Goal: Task Accomplishment & Management: Manage account settings

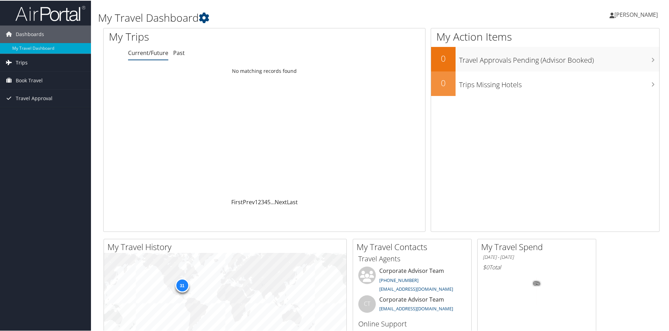
click at [18, 61] on span "Trips" at bounding box center [22, 62] width 12 height 18
click at [31, 110] on span "Book Travel" at bounding box center [29, 112] width 27 height 18
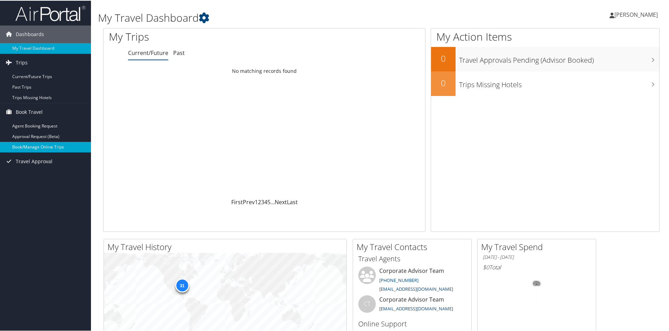
click at [31, 147] on link "Book/Manage Online Trips" at bounding box center [45, 146] width 91 height 11
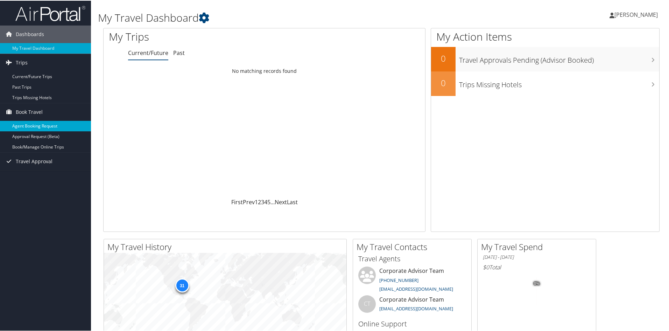
click at [47, 123] on link "Agent Booking Request" at bounding box center [45, 125] width 91 height 11
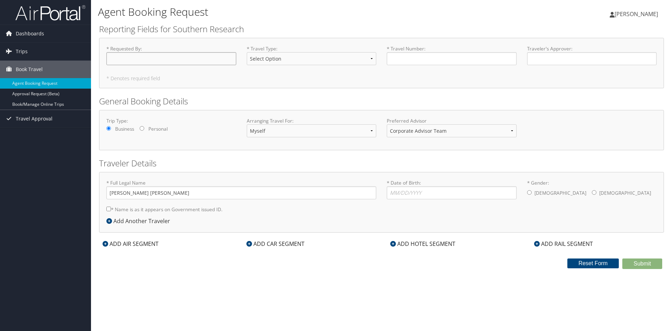
click at [157, 56] on input "* Requested By : Required" at bounding box center [171, 58] width 130 height 13
type input "Anna Paige Newton Vinson"
click at [278, 60] on select "Select Option Direct Guest-Co-Op Guest-Consultant Guest-Intern Guest-Interviewe…" at bounding box center [312, 58] width 130 height 13
select select "Direct"
click at [247, 52] on select "Select Option Direct Guest-Co-Op Guest-Consultant Guest-Intern Guest-Interviewe…" at bounding box center [312, 58] width 130 height 13
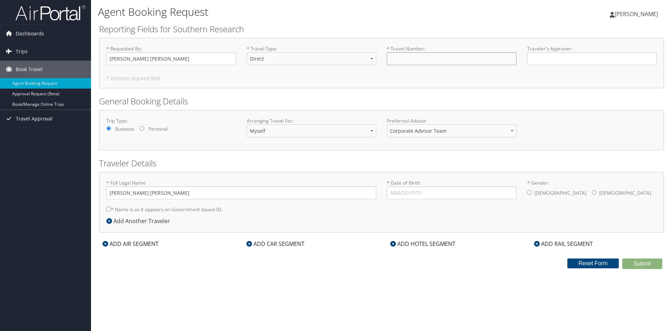
click at [417, 61] on input "* Travel Number : Required" at bounding box center [452, 58] width 130 height 13
click at [25, 67] on span "Book Travel" at bounding box center [29, 70] width 27 height 18
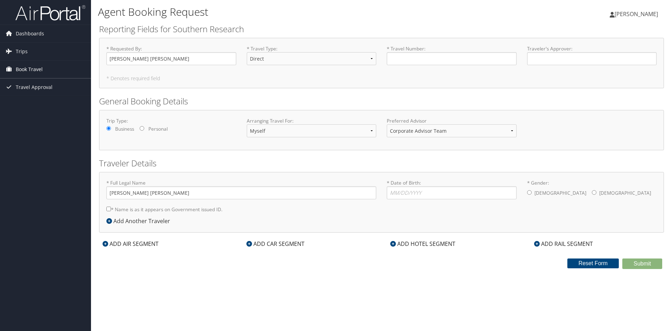
click at [25, 67] on span "Book Travel" at bounding box center [29, 70] width 27 height 18
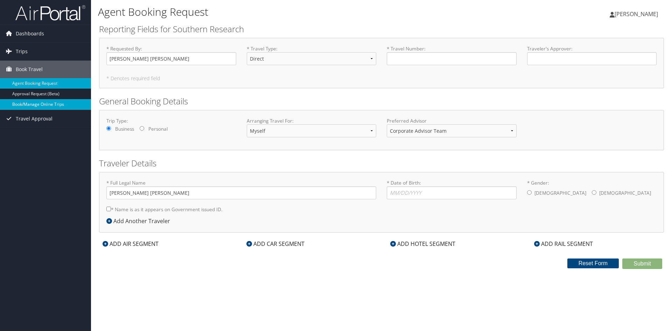
click at [29, 103] on link "Book/Manage Online Trips" at bounding box center [45, 104] width 91 height 11
click at [18, 51] on span "Trips" at bounding box center [22, 52] width 12 height 18
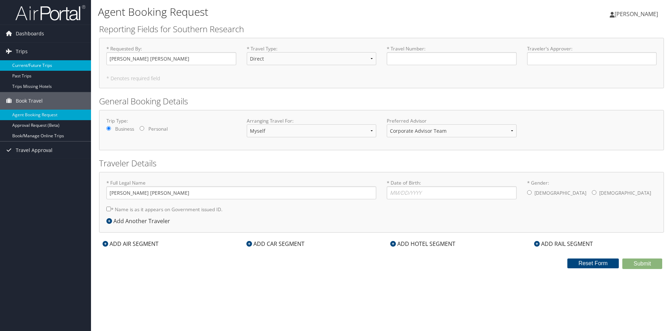
click at [26, 68] on link "Current/Future Trips" at bounding box center [45, 65] width 91 height 11
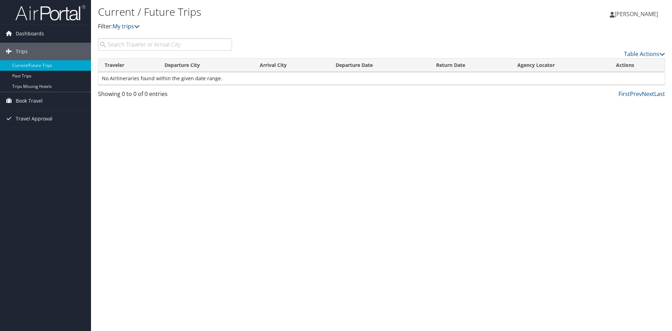
click at [145, 42] on input "search" at bounding box center [165, 44] width 134 height 13
click at [662, 53] on icon at bounding box center [663, 54] width 6 height 6
click at [662, 53] on div at bounding box center [336, 165] width 672 height 331
click at [33, 32] on span "Dashboards" at bounding box center [30, 34] width 28 height 18
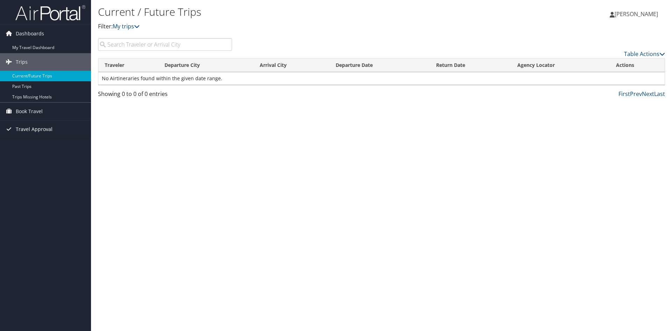
click at [37, 128] on span "Travel Approval" at bounding box center [34, 129] width 37 height 18
click at [32, 97] on link "Trips Missing Hotels" at bounding box center [45, 97] width 91 height 11
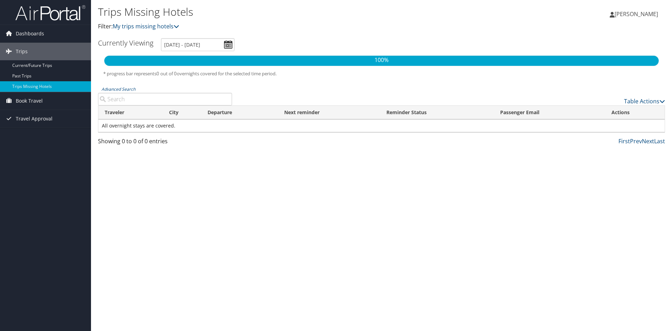
click at [191, 181] on div "Trips Missing Hotels Filter: My trips missing hotels Anna Newton Vinson Anna Ne…" at bounding box center [381, 165] width 581 height 331
